Goal: Information Seeking & Learning: Learn about a topic

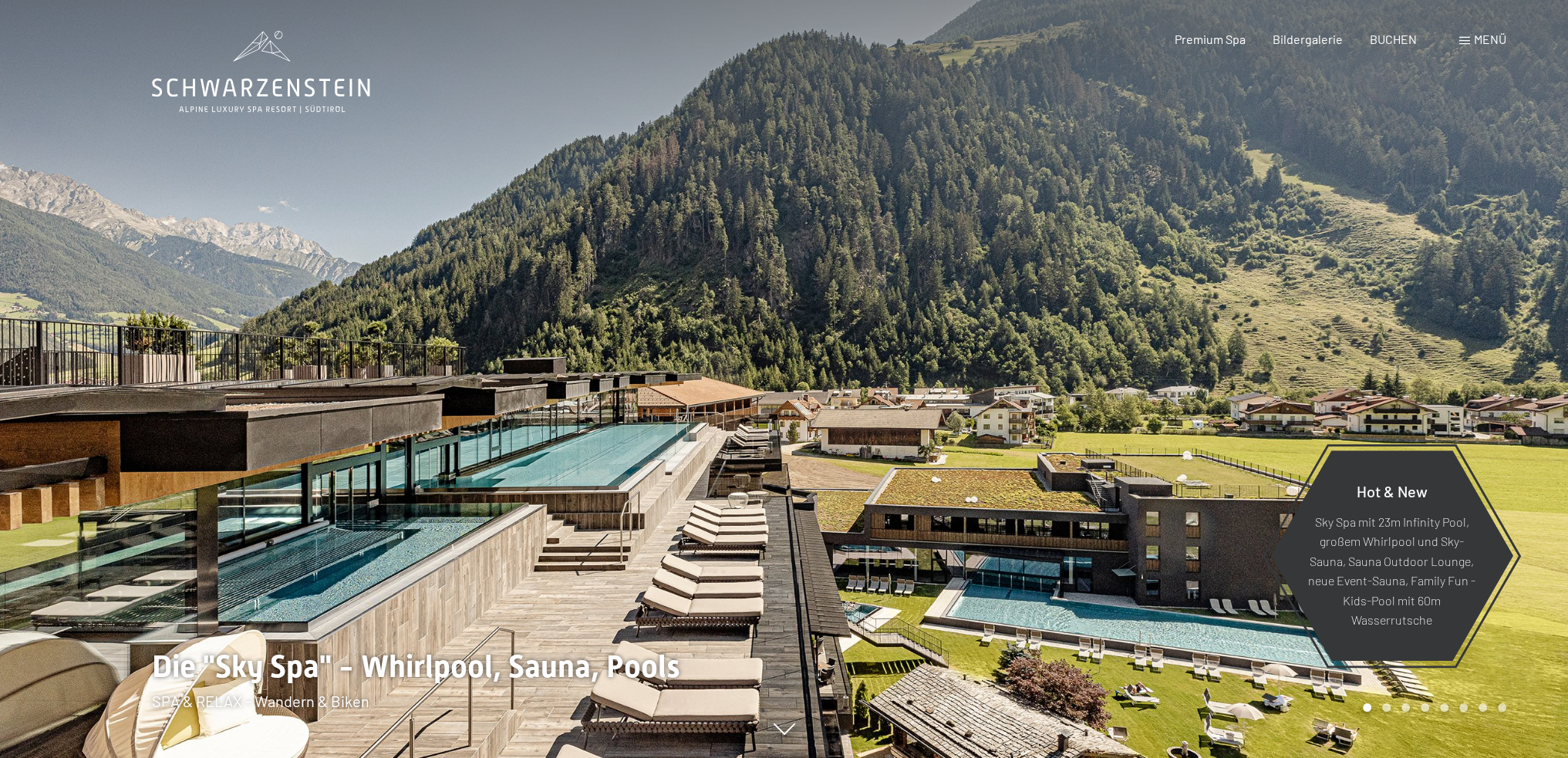
click at [1496, 33] on span "Menü" at bounding box center [1490, 39] width 33 height 15
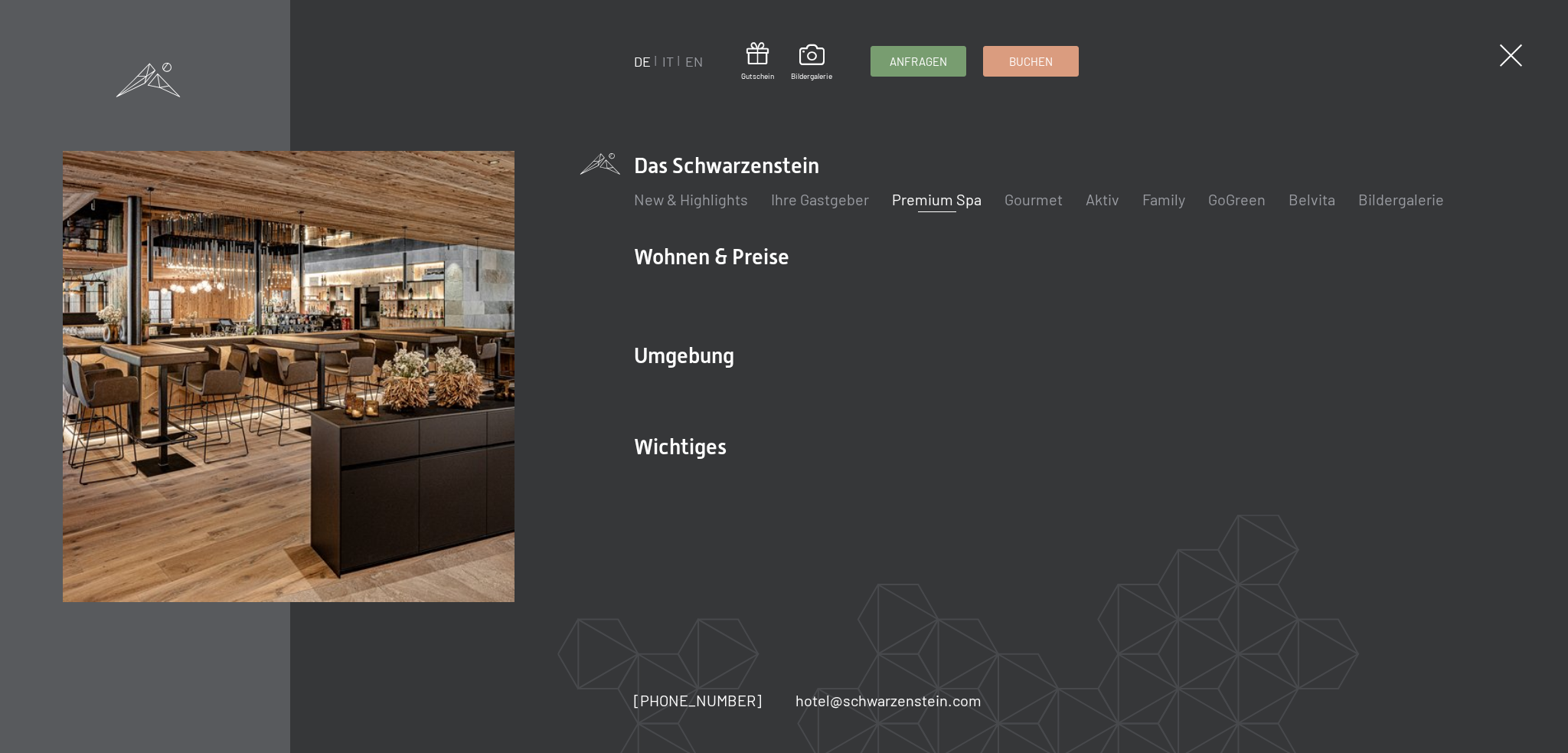
click at [937, 199] on link "Premium Spa" at bounding box center [936, 199] width 90 height 19
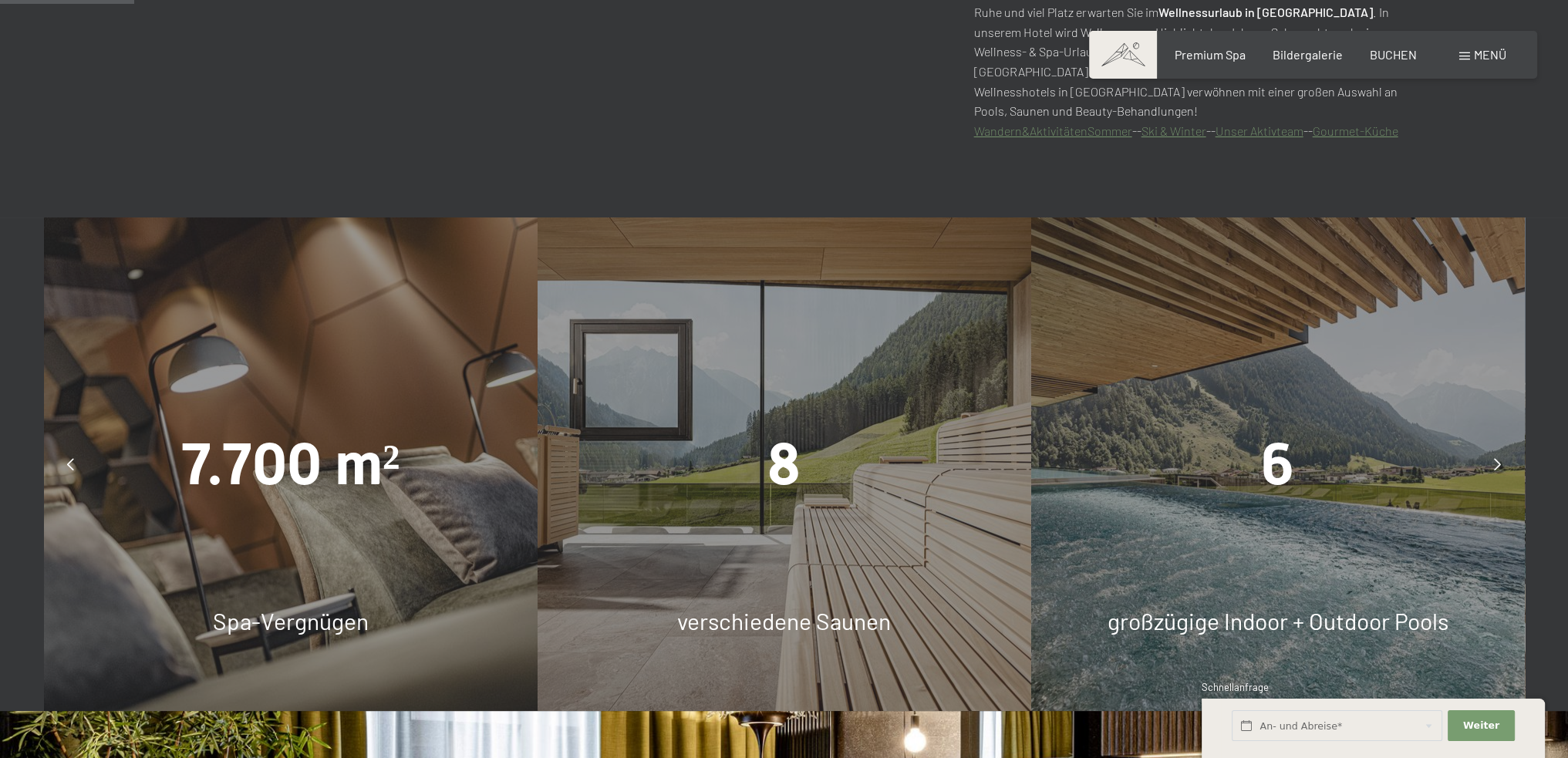
scroll to position [1002, 0]
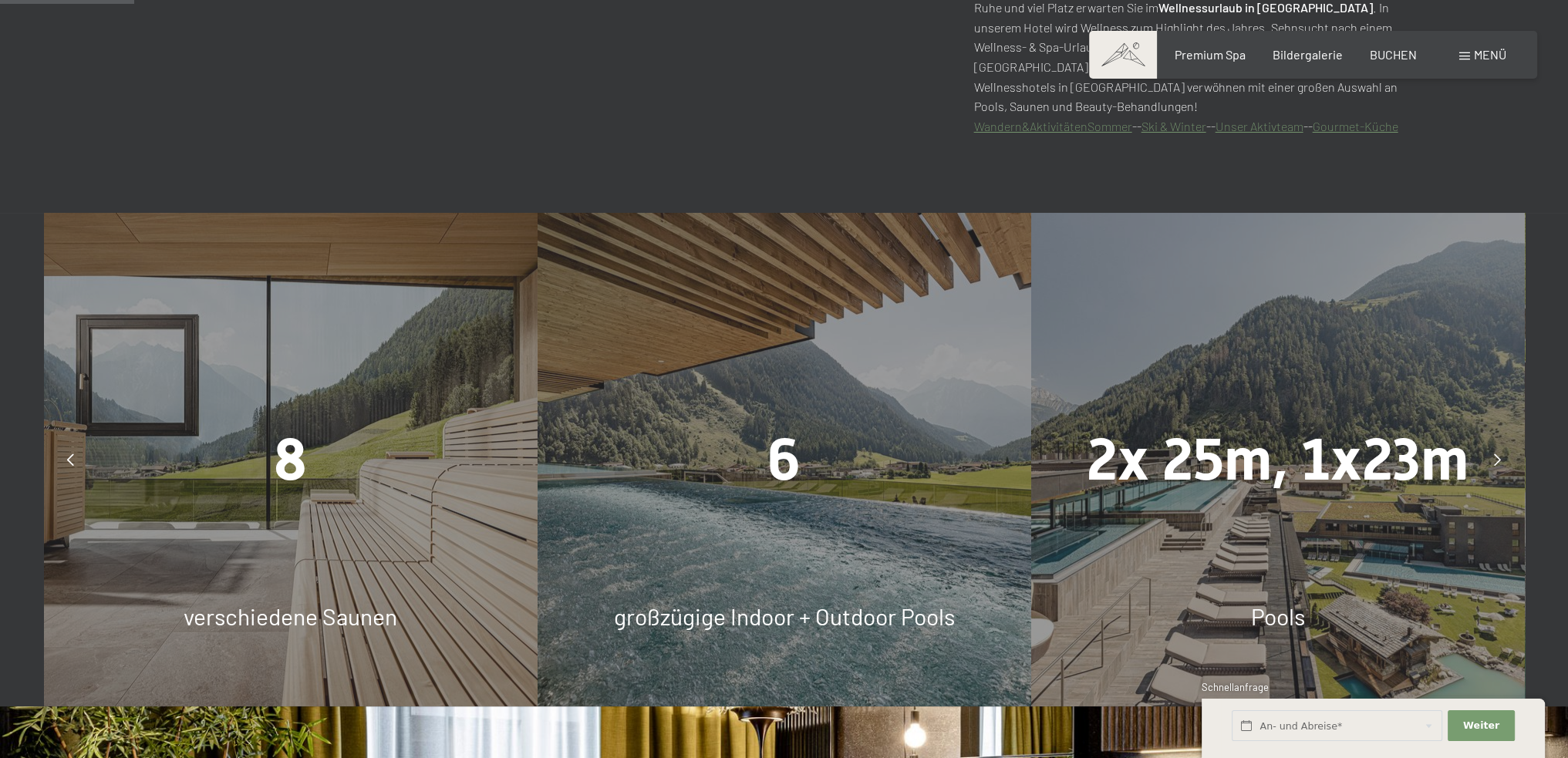
click at [1109, 128] on link "Wandern&AktivitätenSommer" at bounding box center [1053, 126] width 158 height 15
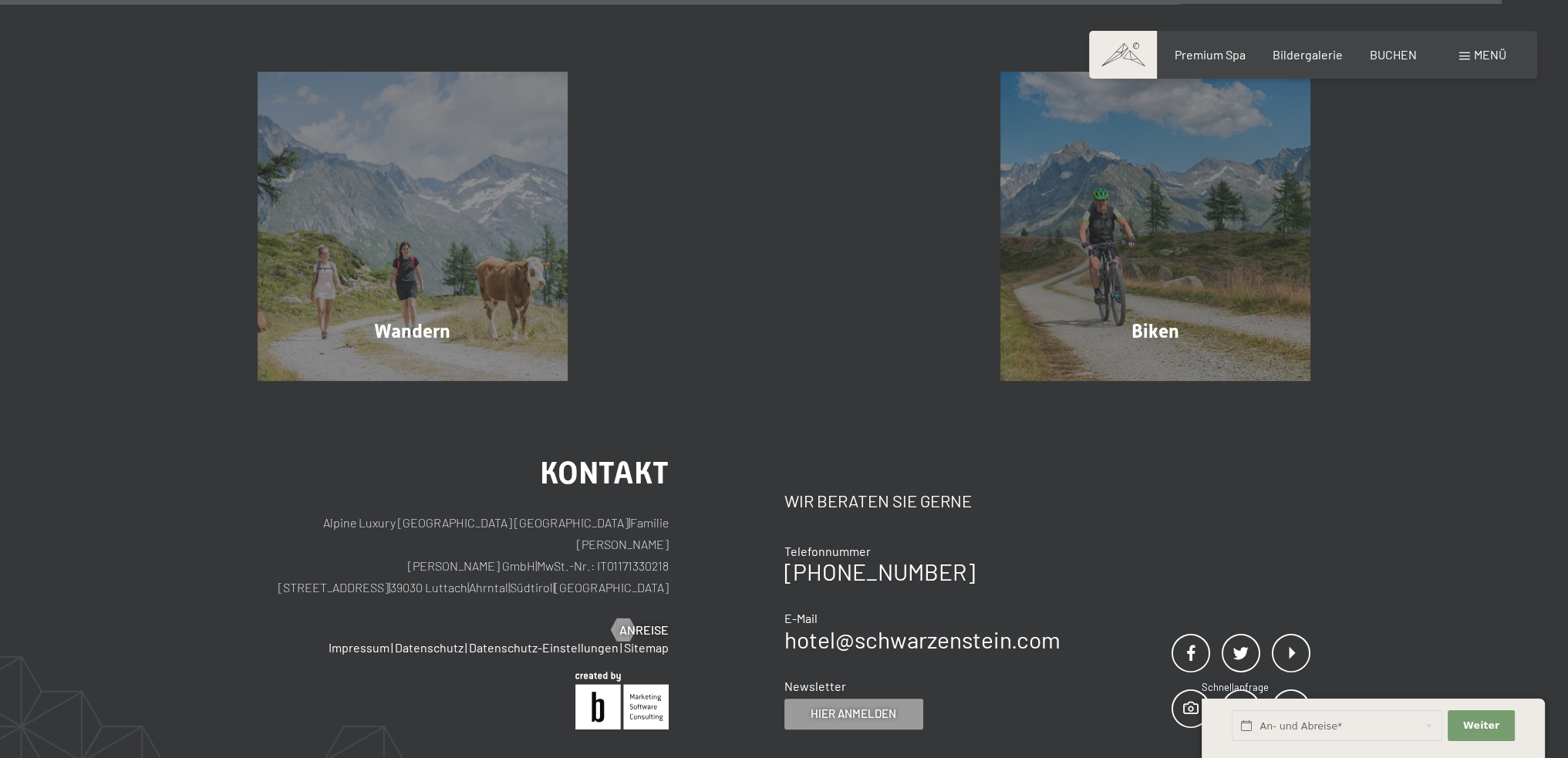
scroll to position [8445, 0]
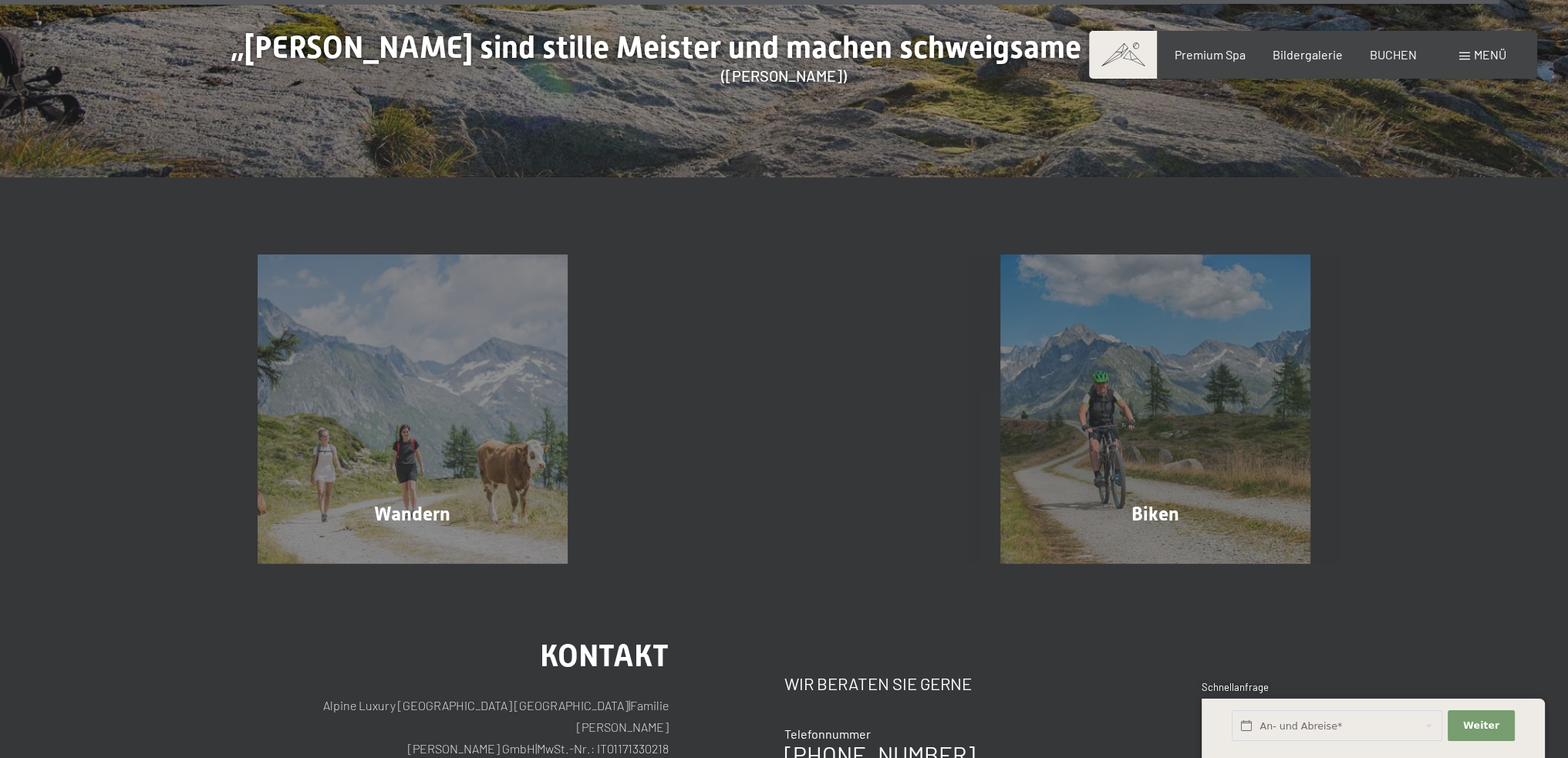
click at [1475, 58] on span "Menü" at bounding box center [1490, 55] width 33 height 15
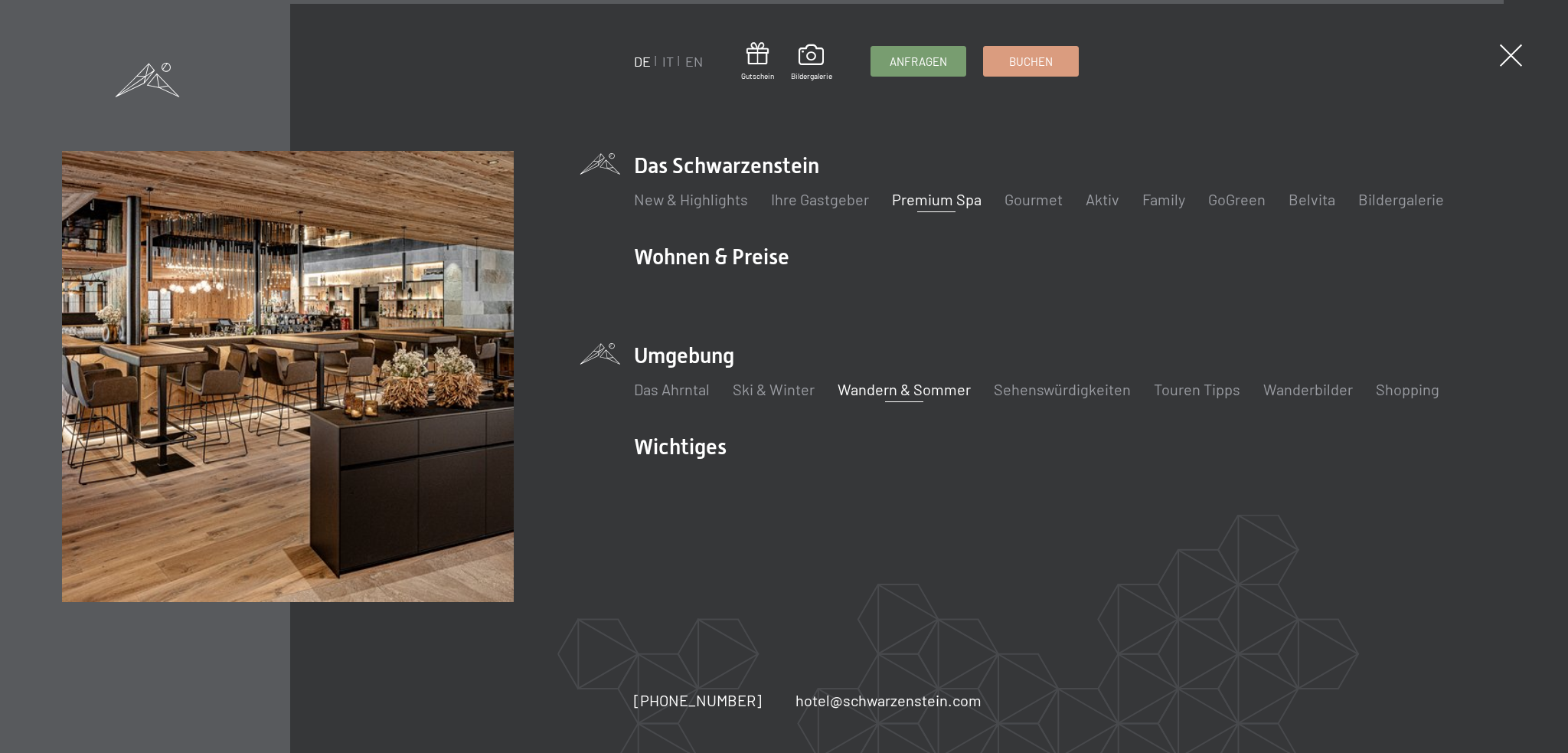
scroll to position [8438, 0]
click at [932, 197] on link "Premium Spa" at bounding box center [936, 199] width 90 height 19
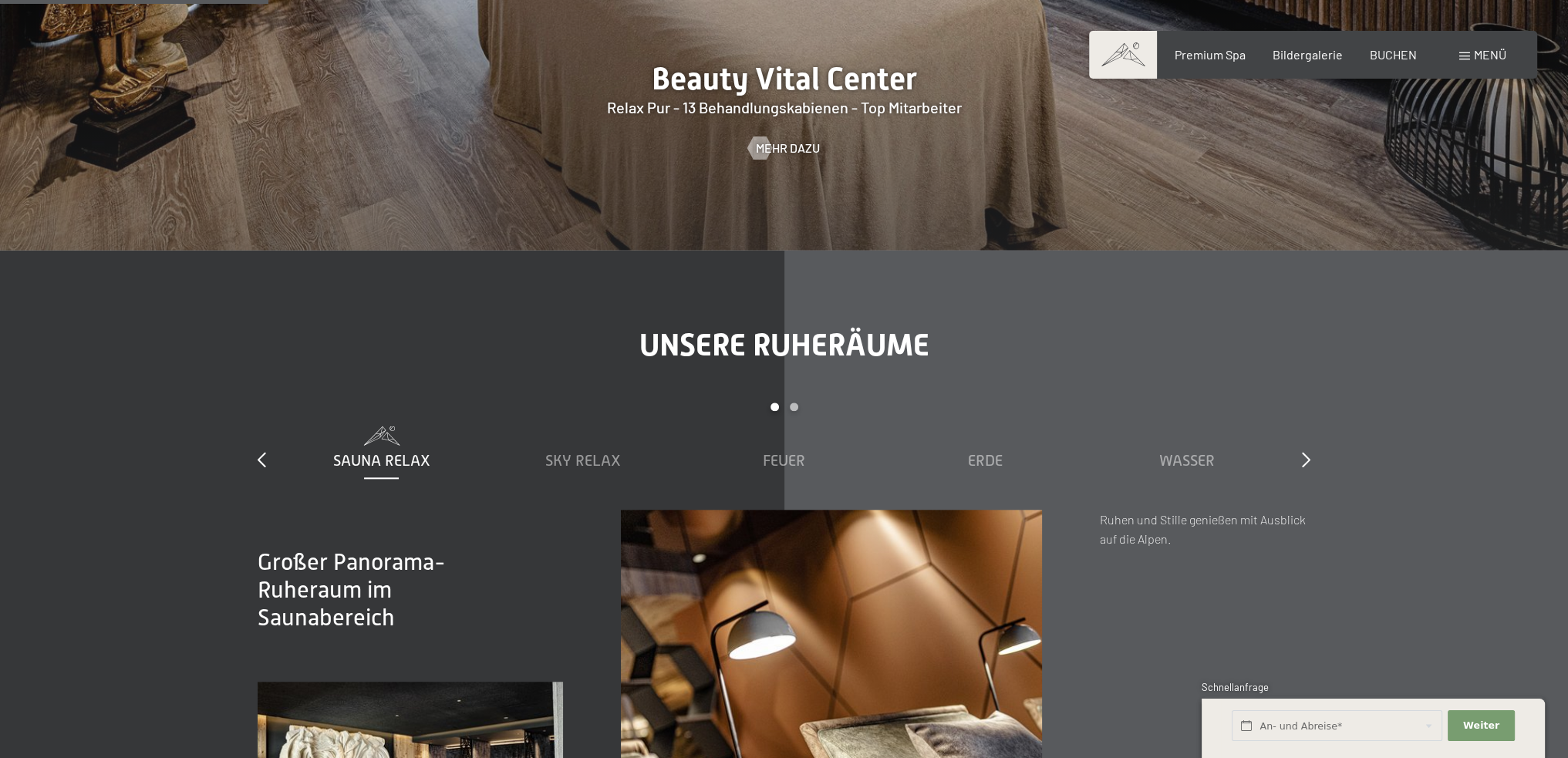
scroll to position [2004, 0]
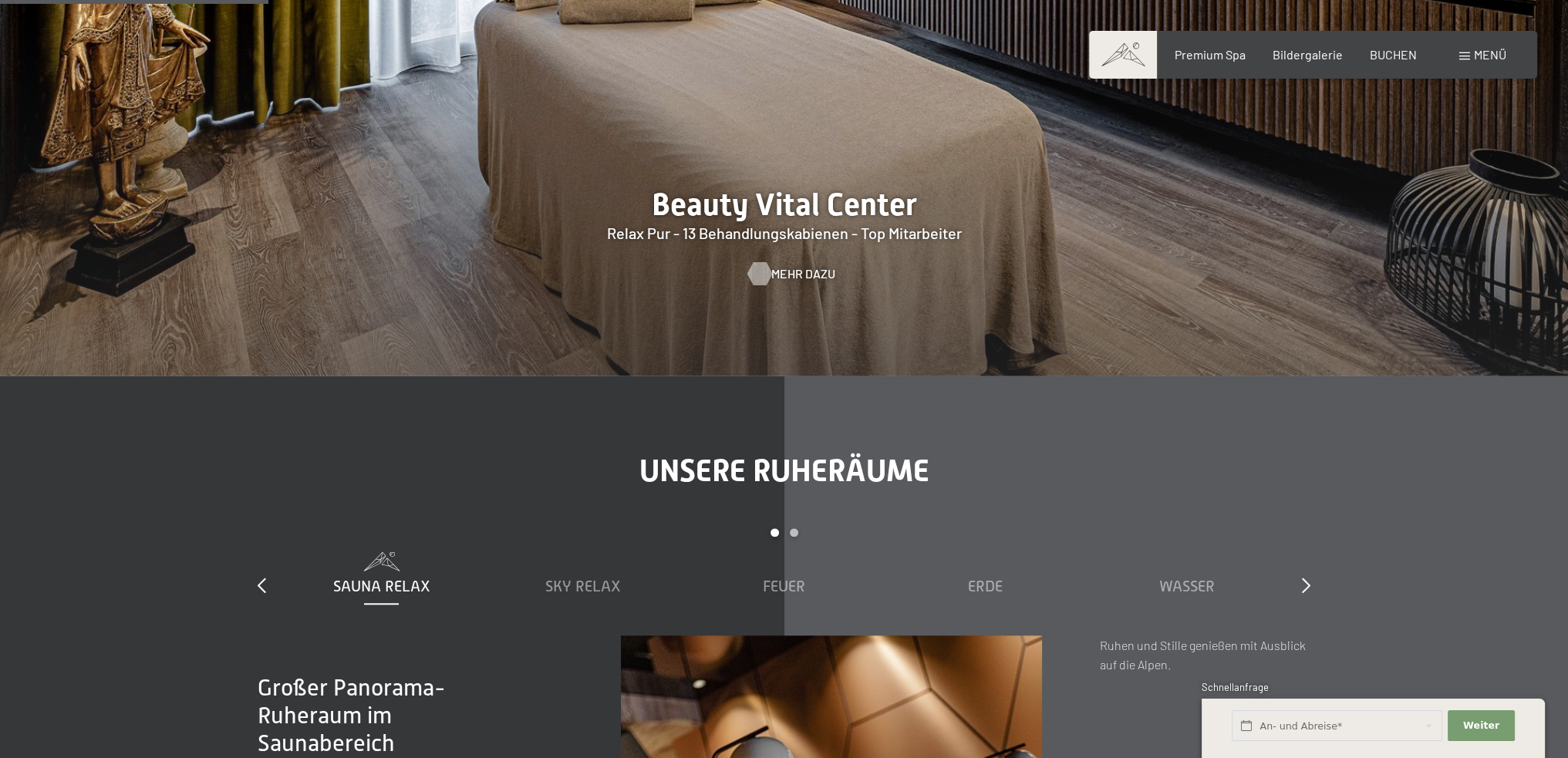
click at [799, 273] on span "Mehr dazu" at bounding box center [803, 274] width 64 height 17
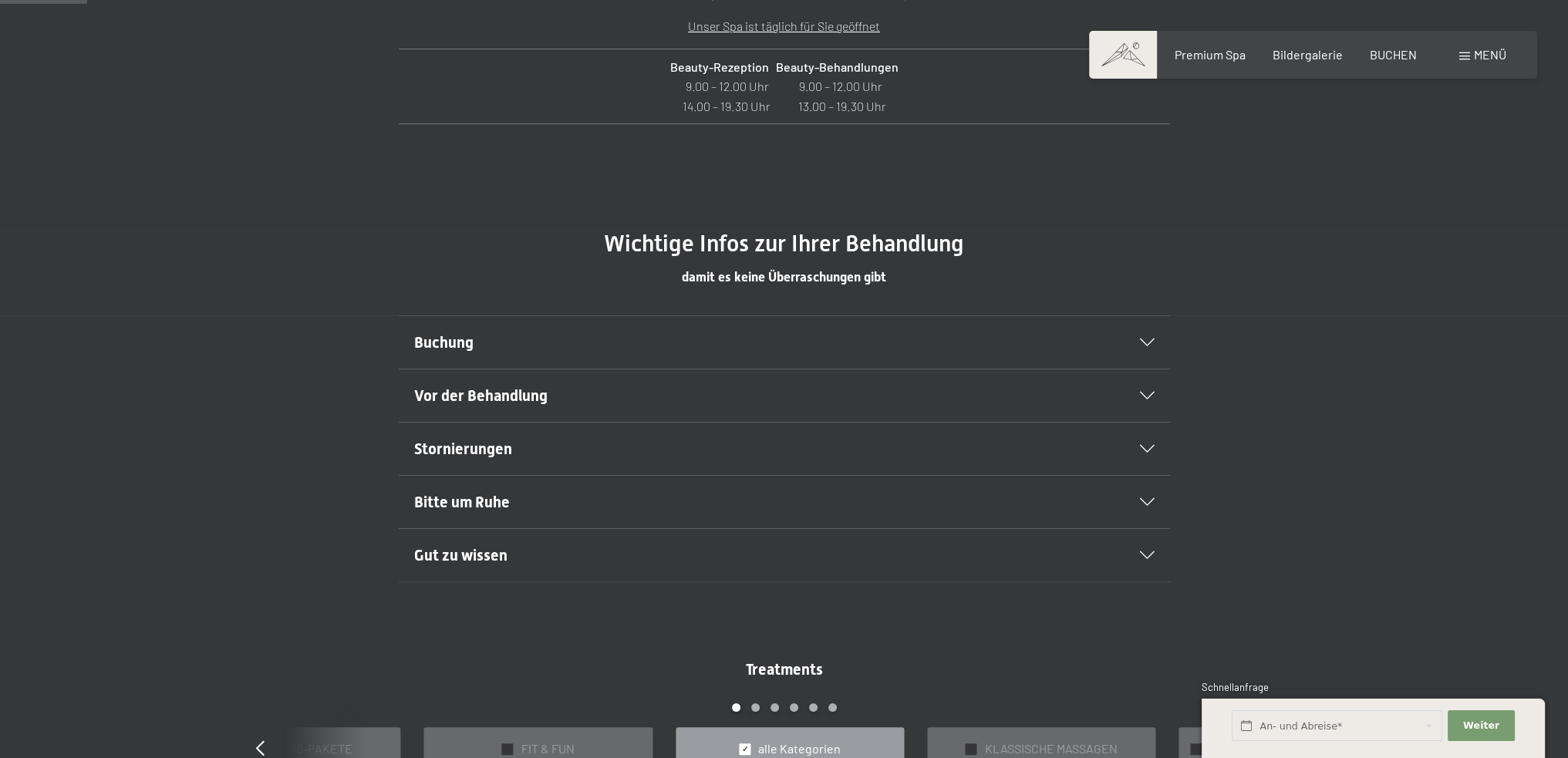
scroll to position [848, 0]
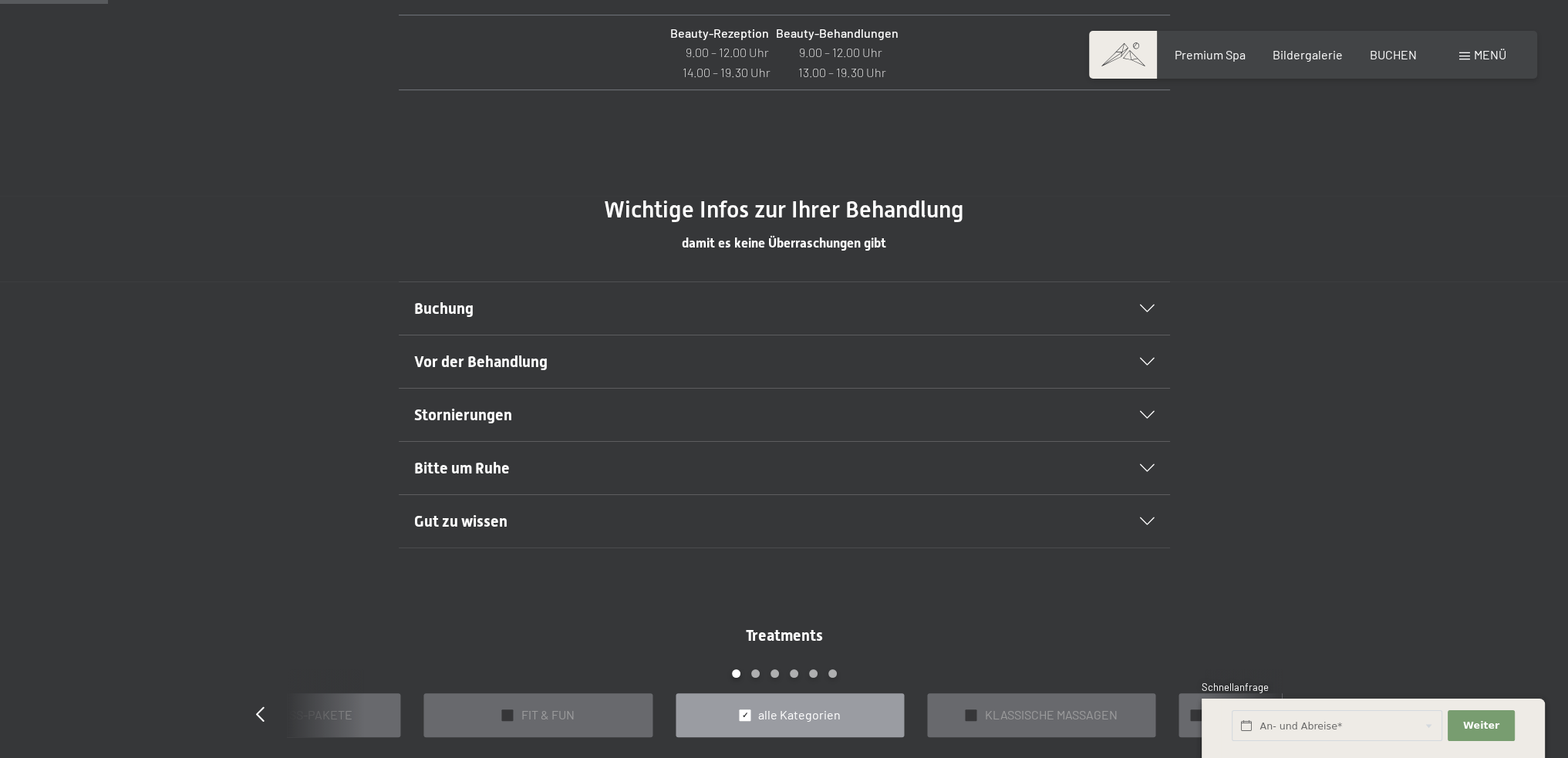
click at [473, 310] on h2 "Buchung" at bounding box center [747, 308] width 666 height 22
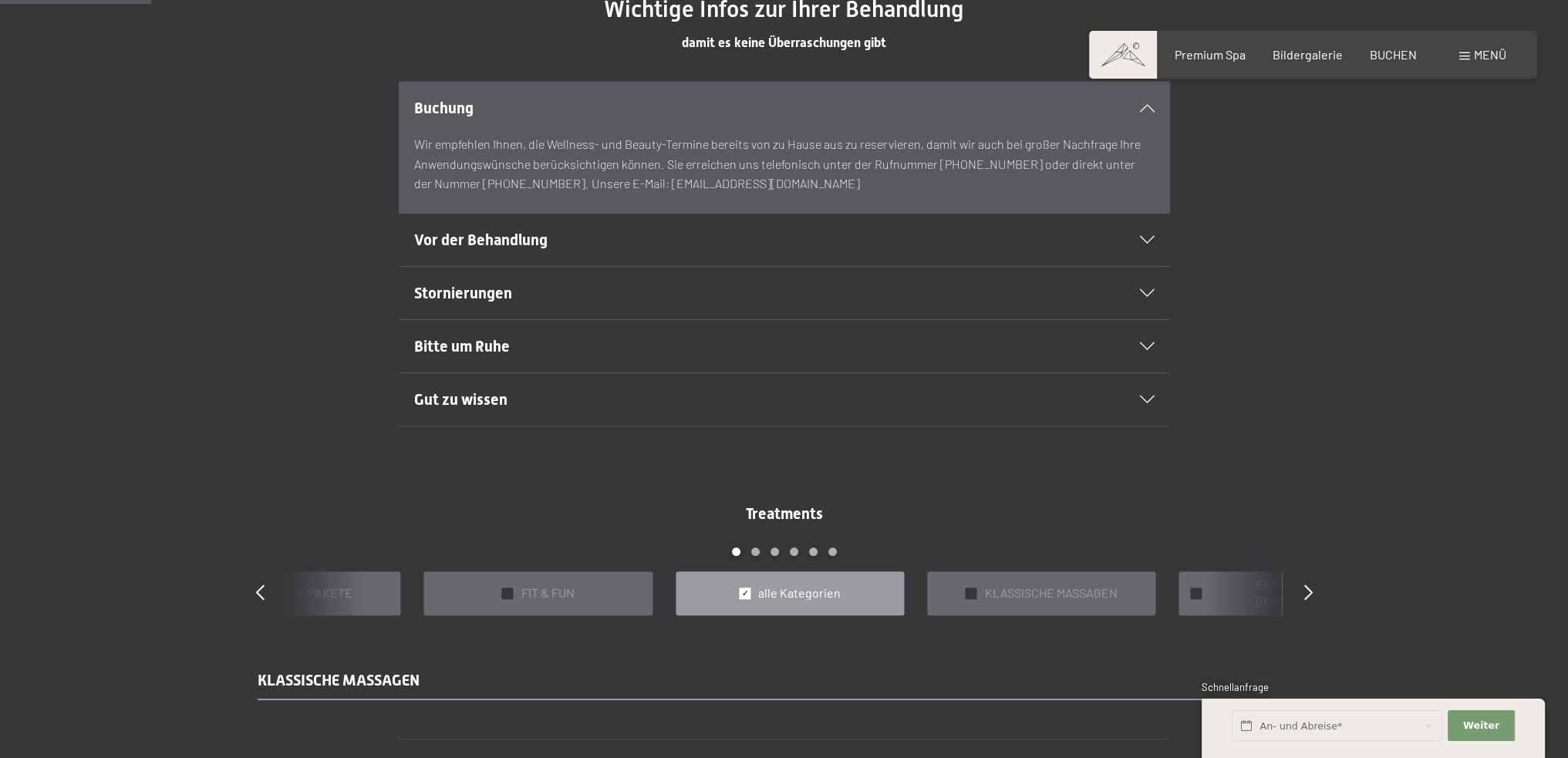
scroll to position [1233, 0]
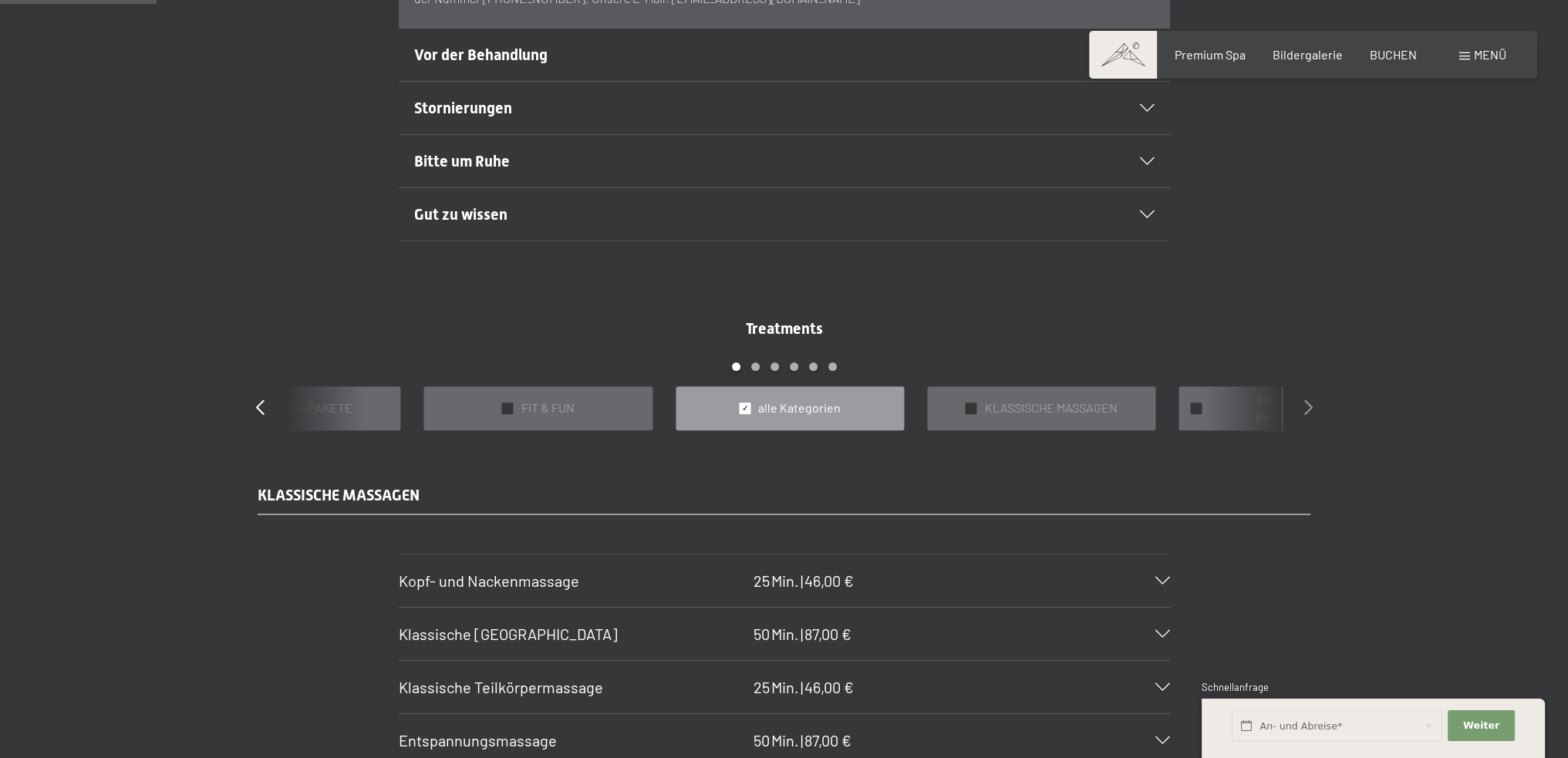
click at [1306, 403] on icon at bounding box center [1308, 406] width 8 height 15
click at [258, 404] on icon at bounding box center [260, 406] width 8 height 15
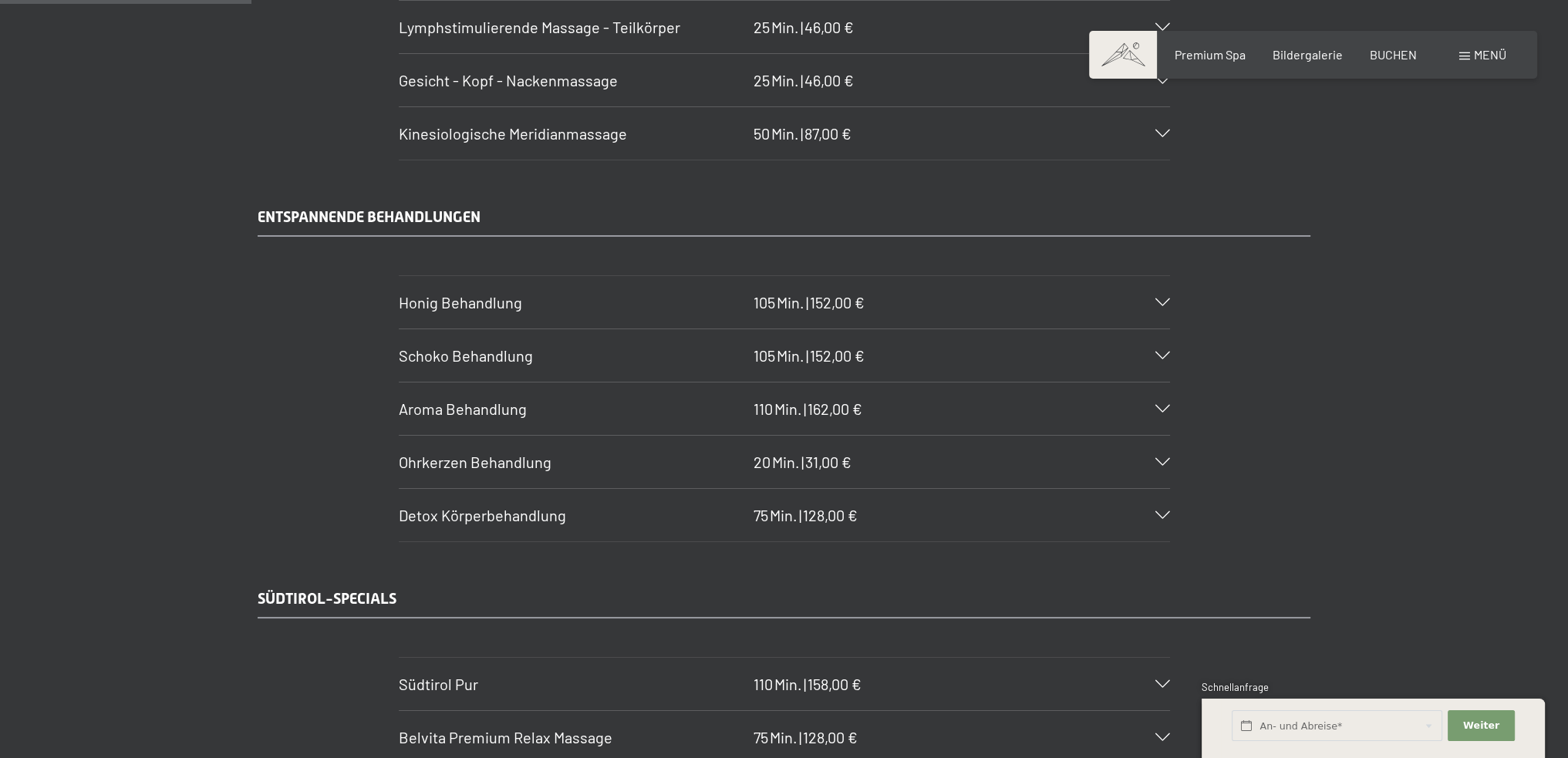
scroll to position [2158, 0]
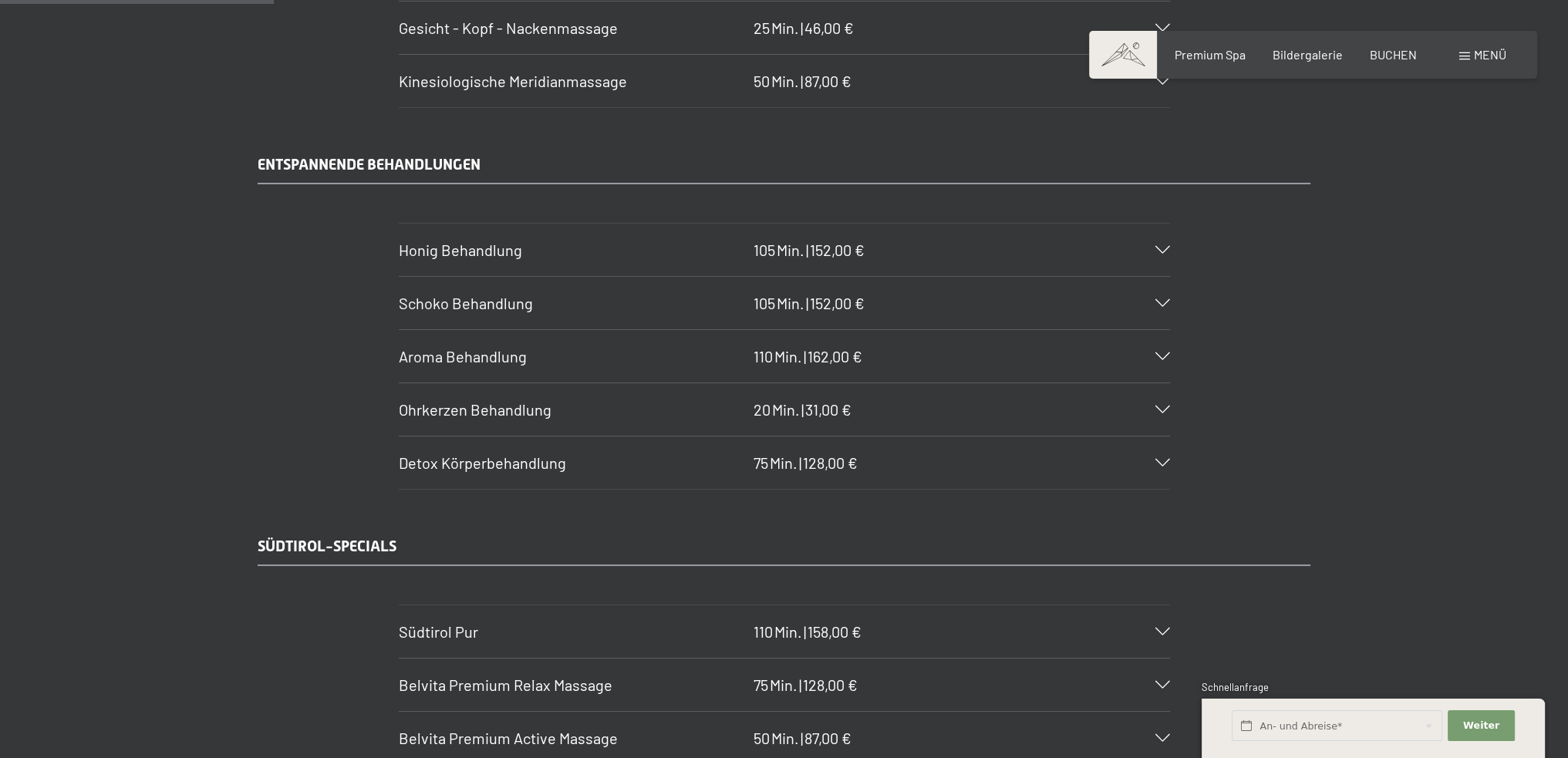
click at [1163, 458] on icon at bounding box center [1162, 462] width 15 height 7
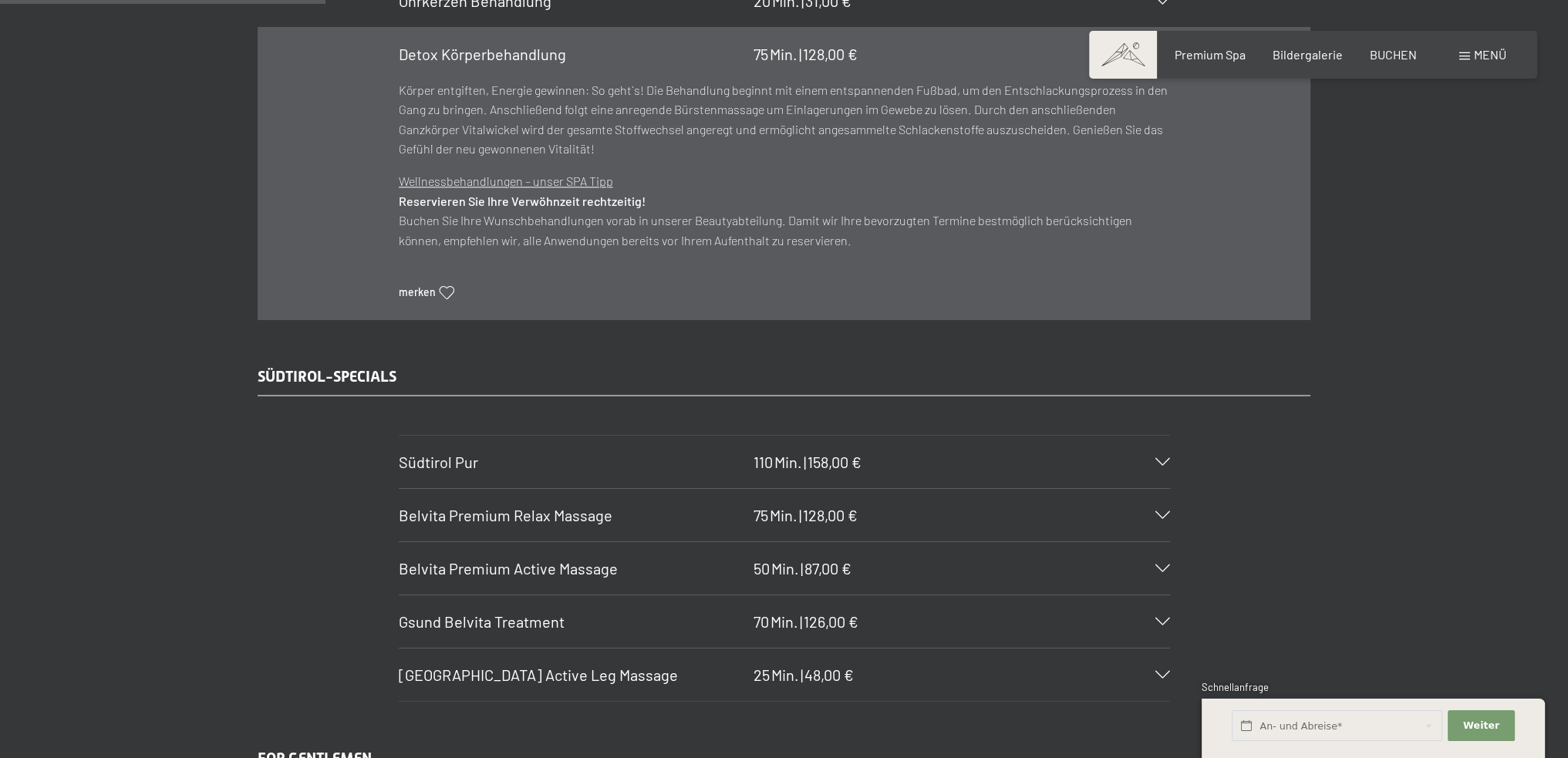
scroll to position [2621, 0]
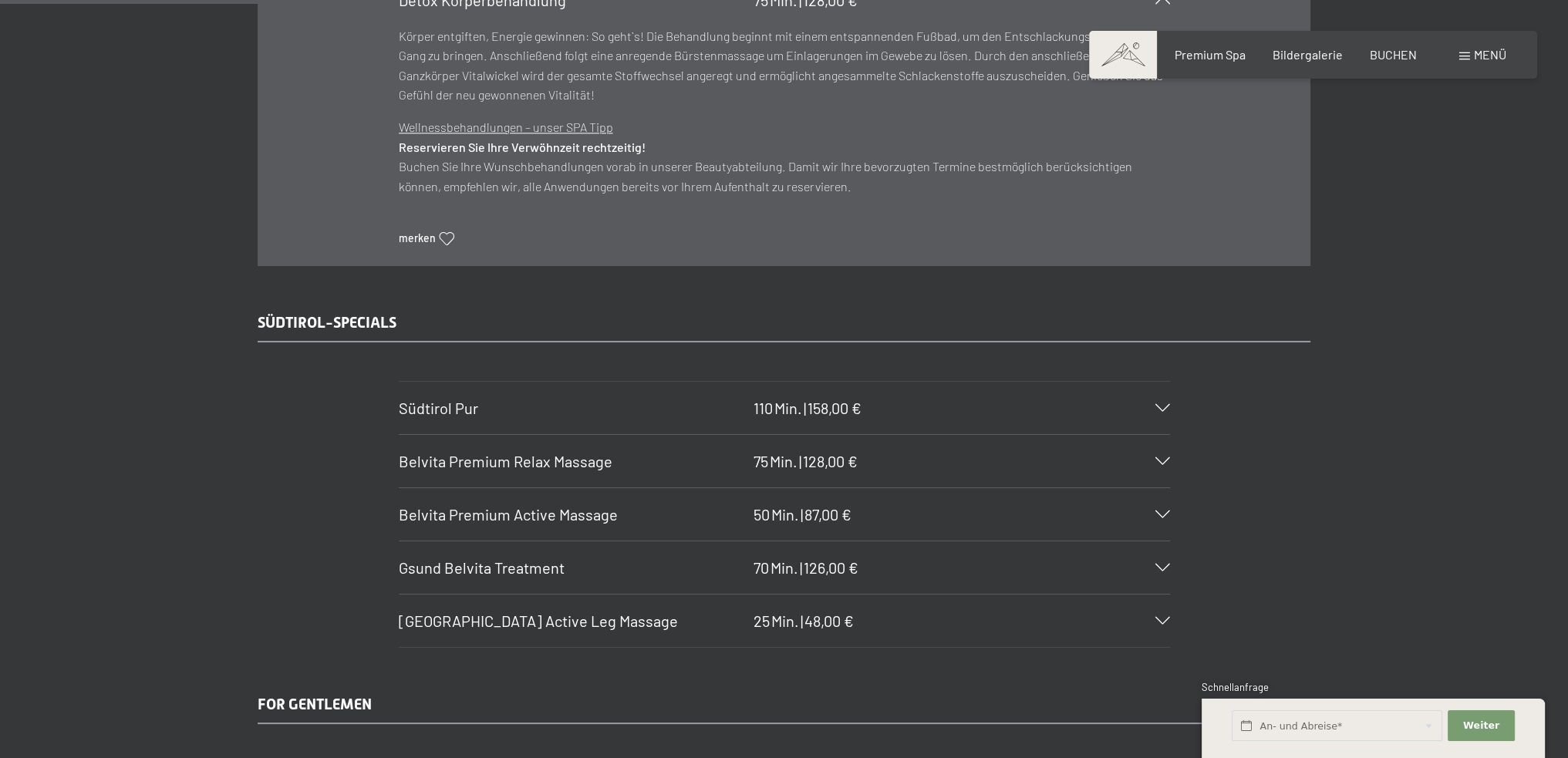
click at [1166, 457] on icon at bounding box center [1162, 460] width 15 height 7
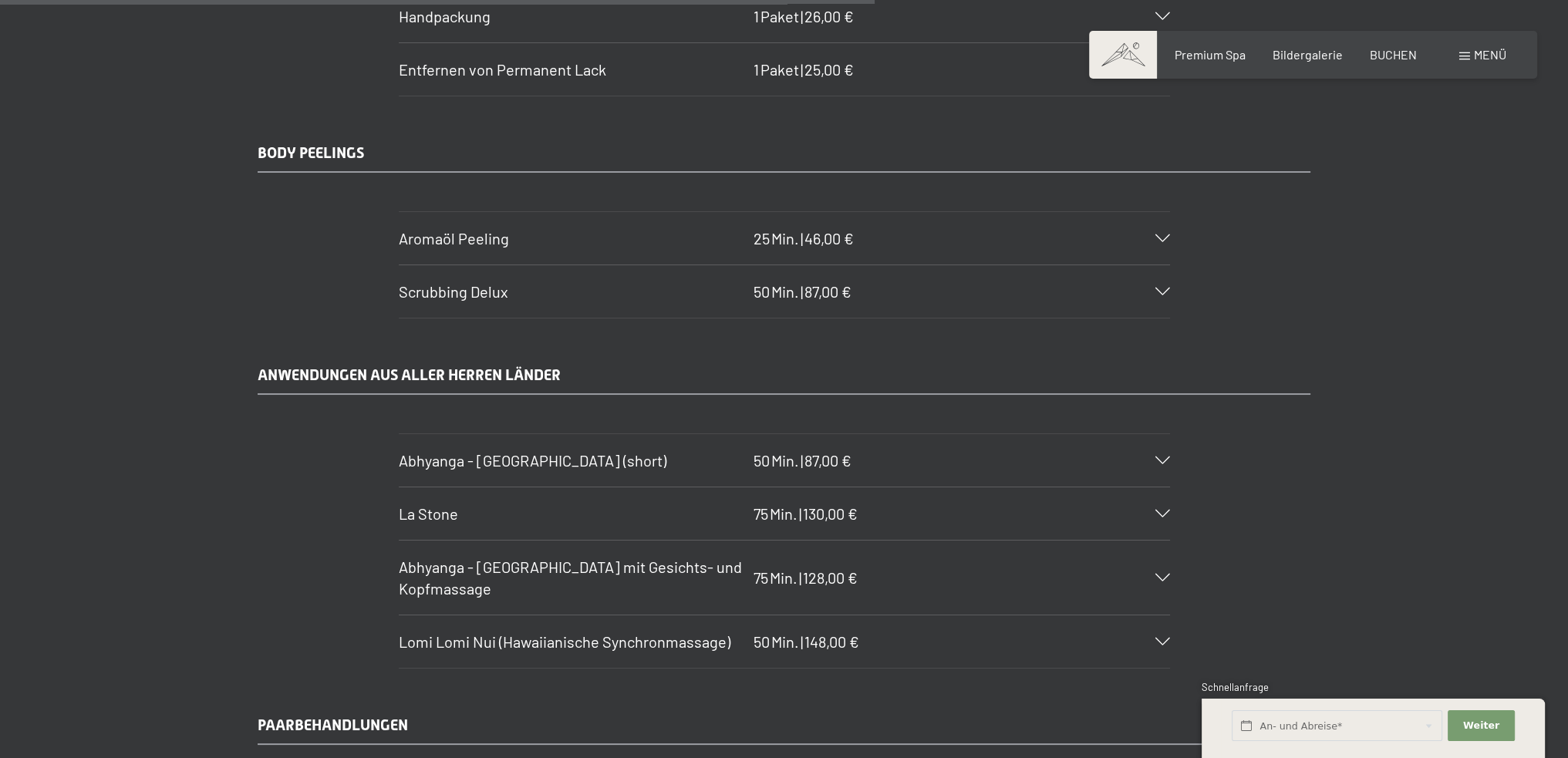
scroll to position [7014, 0]
click at [1165, 612] on div "Lomi Lomi Nui (Hawaiianische Synchronmassage) 50 Min. | 148,00 €" at bounding box center [784, 638] width 771 height 52
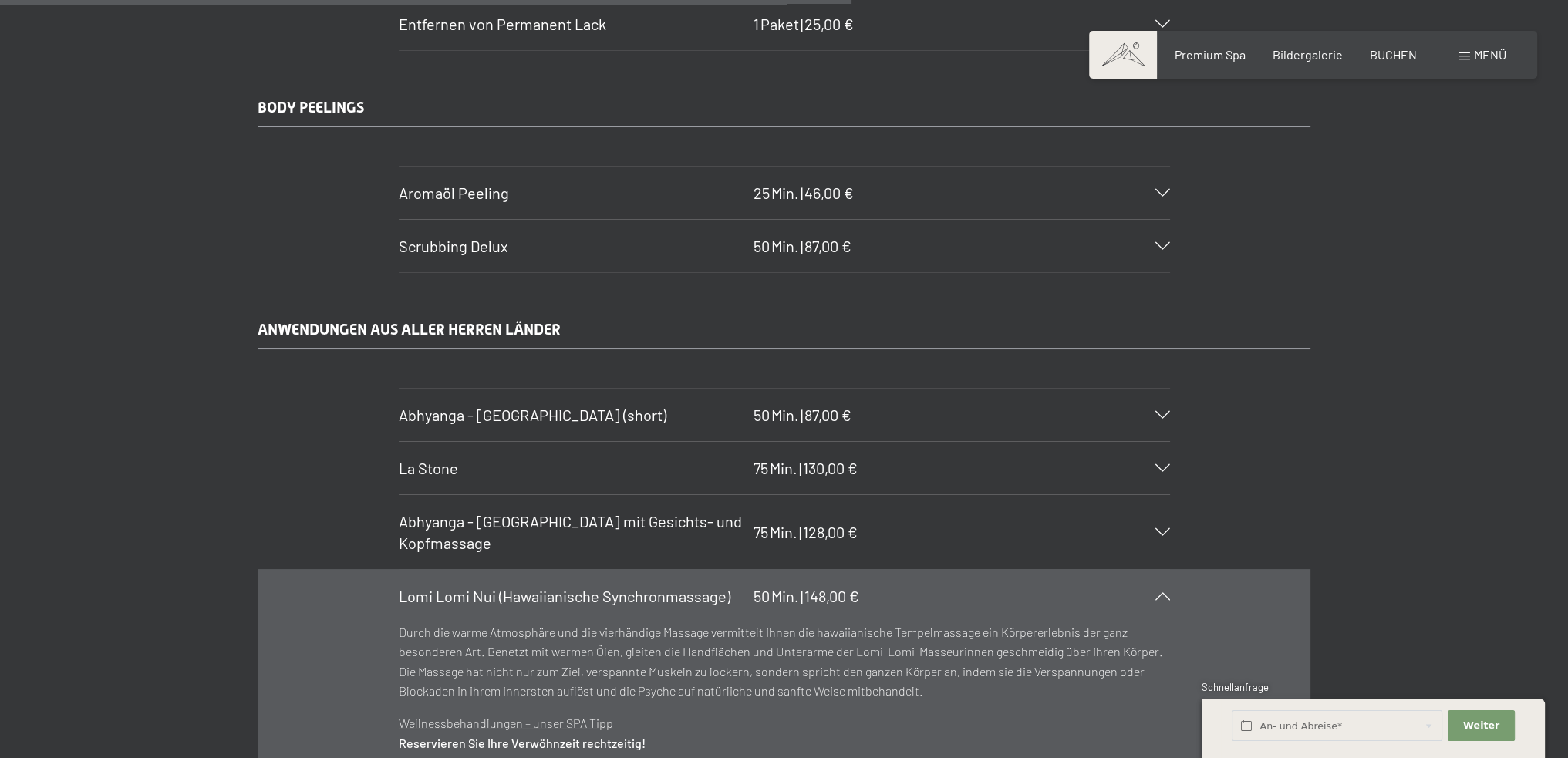
scroll to position [6830, 0]
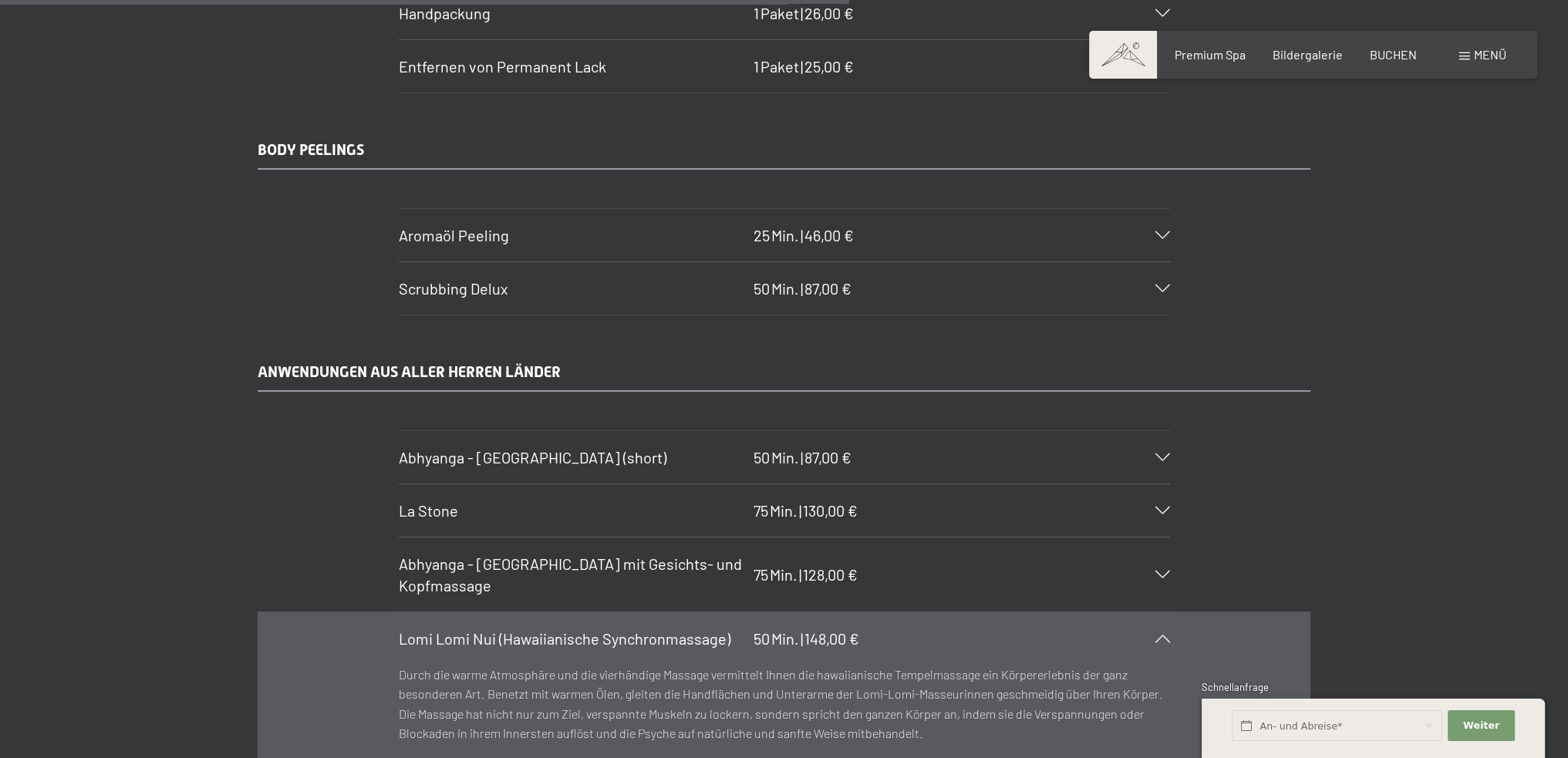
click at [1170, 545] on section "Abhyanga - Ganzkörpermassage mit Gesichts- und Kopfmassage 75 Min. | 128,00 € D…" at bounding box center [784, 574] width 771 height 76
click at [1163, 571] on icon at bounding box center [1162, 574] width 15 height 7
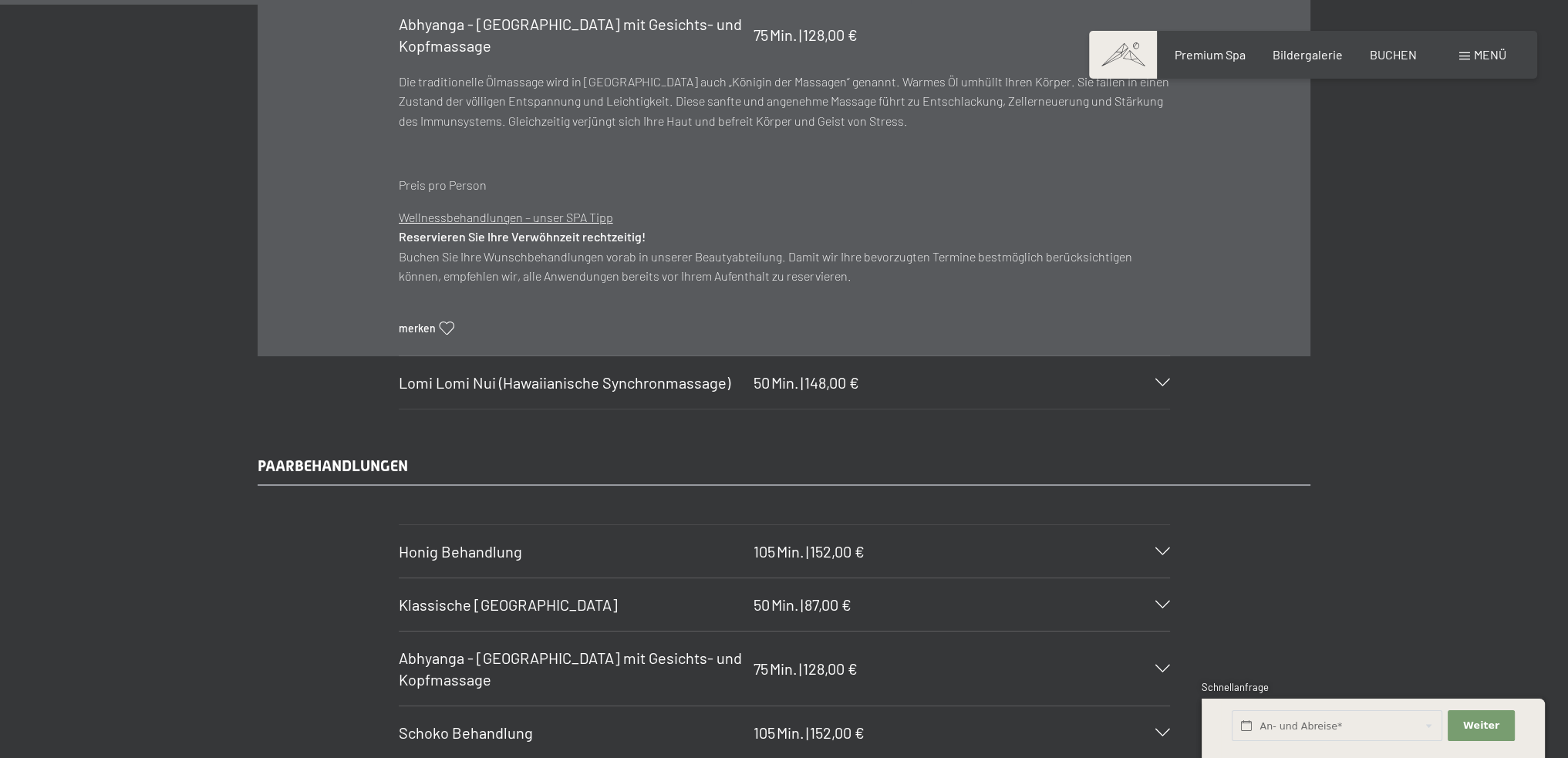
scroll to position [7293, 0]
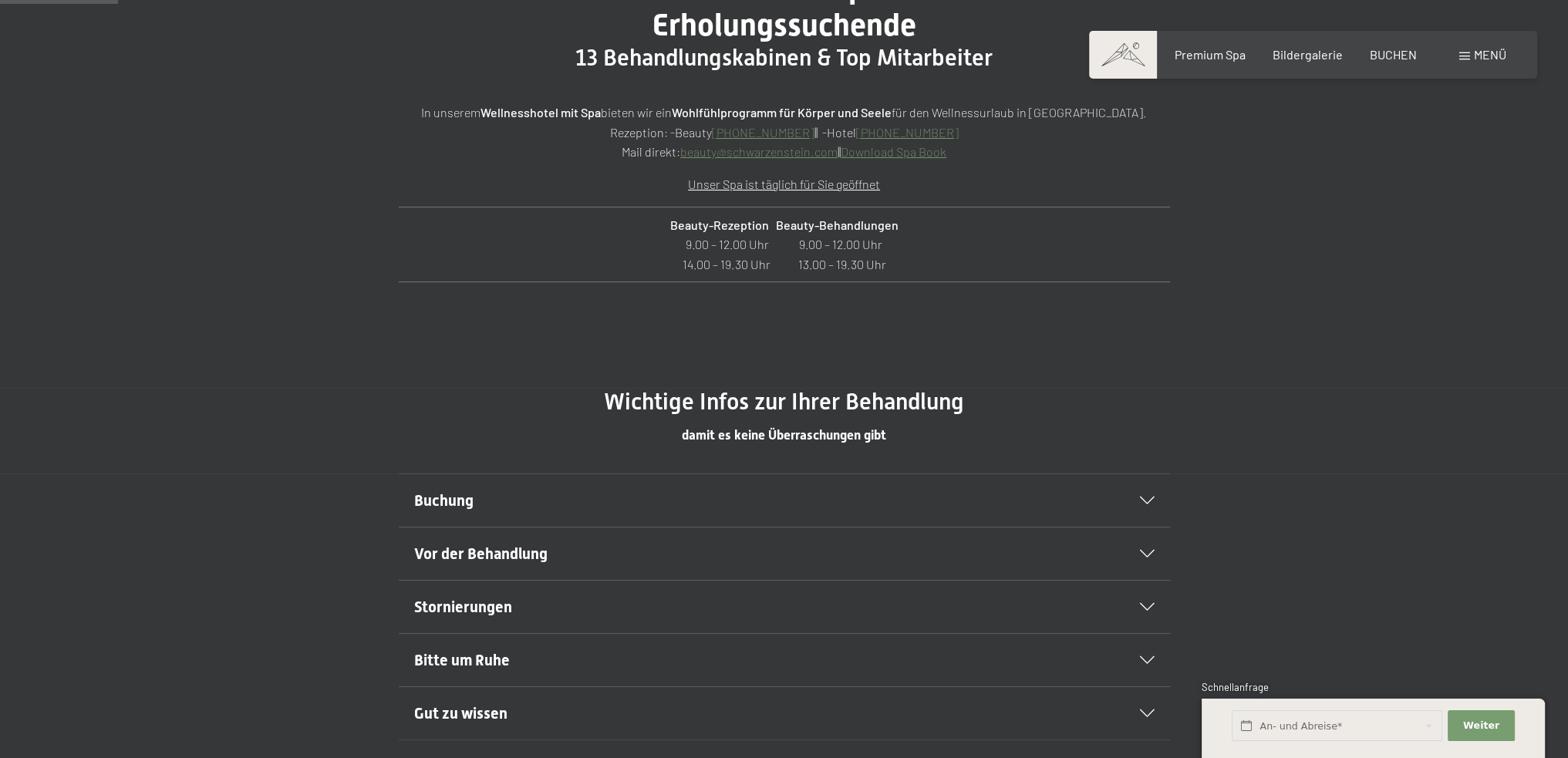
scroll to position [925, 0]
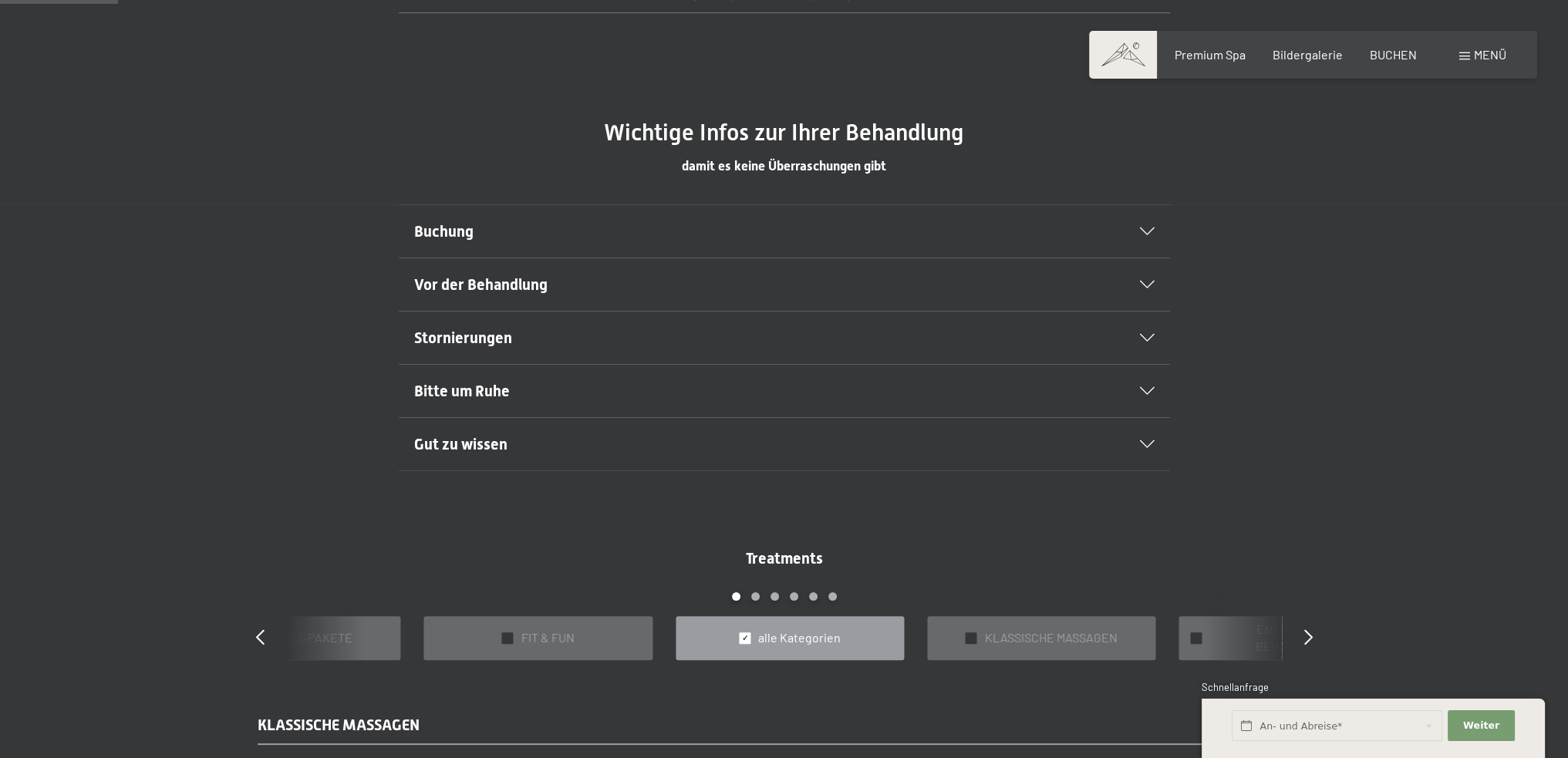
click at [1144, 276] on div "Vor der Behandlung" at bounding box center [784, 284] width 740 height 52
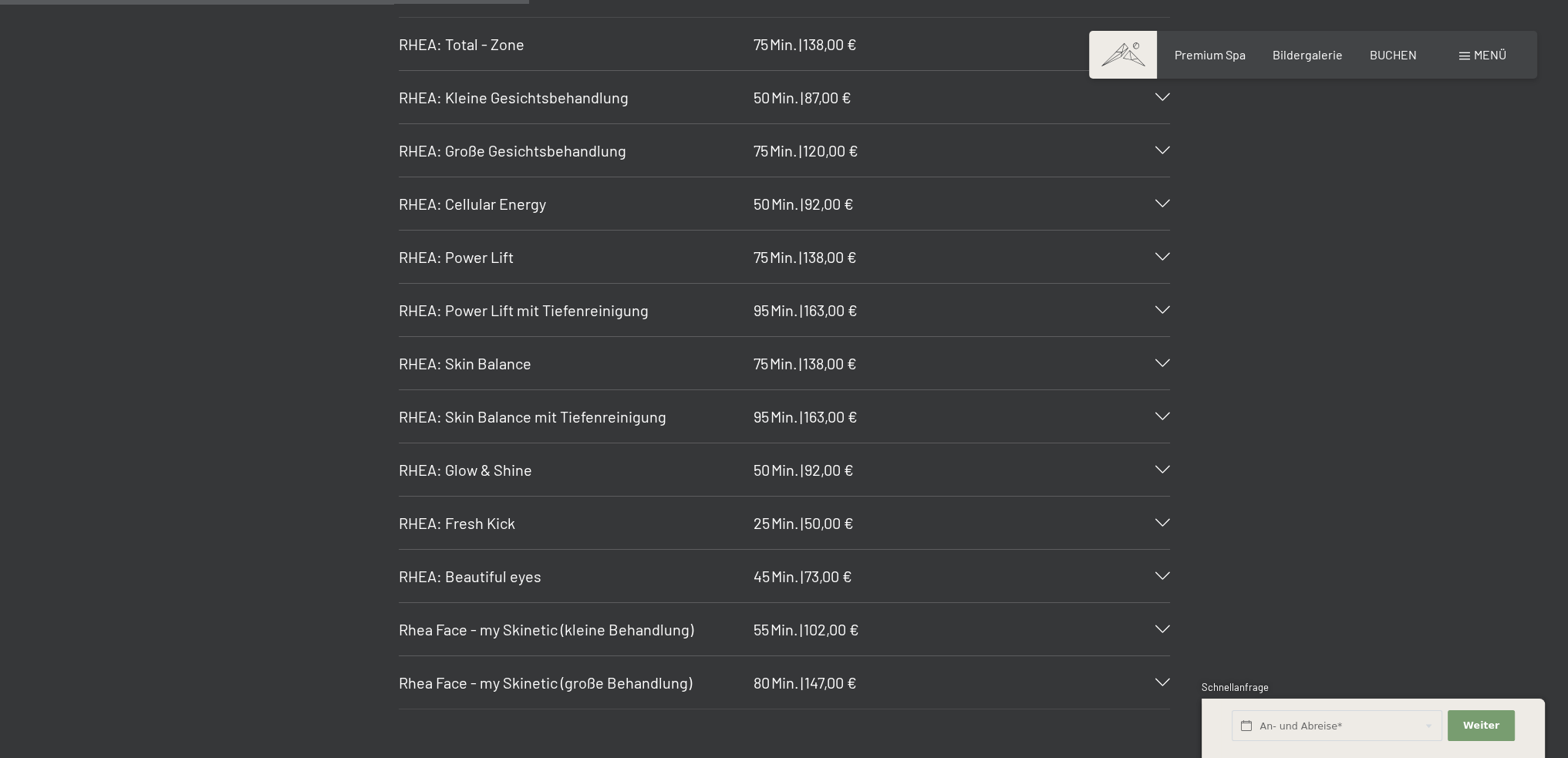
scroll to position [4162, 0]
